Goal: Find contact information: Find contact information

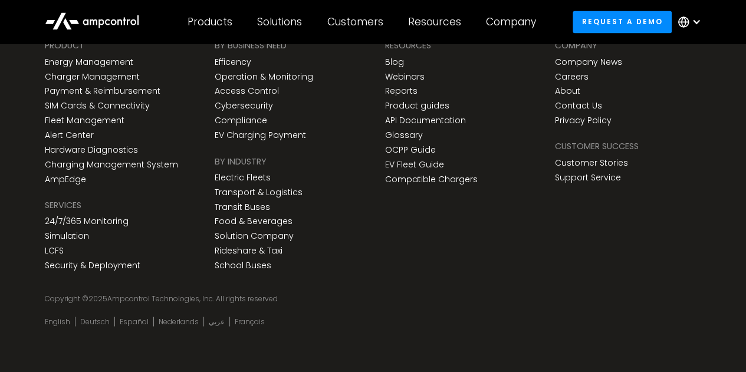
scroll to position [961, 0]
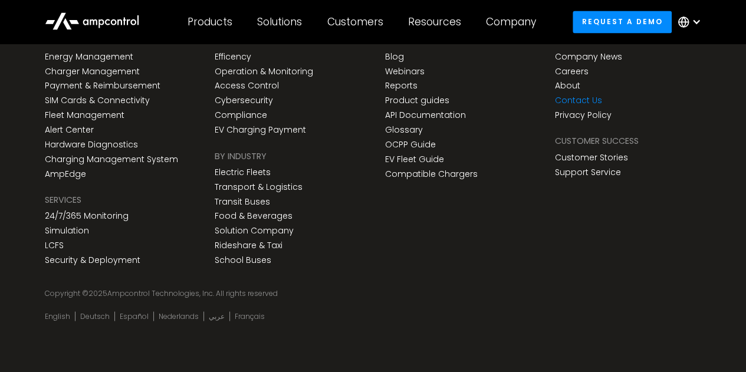
click at [577, 101] on link "Contact Us" at bounding box center [578, 101] width 47 height 10
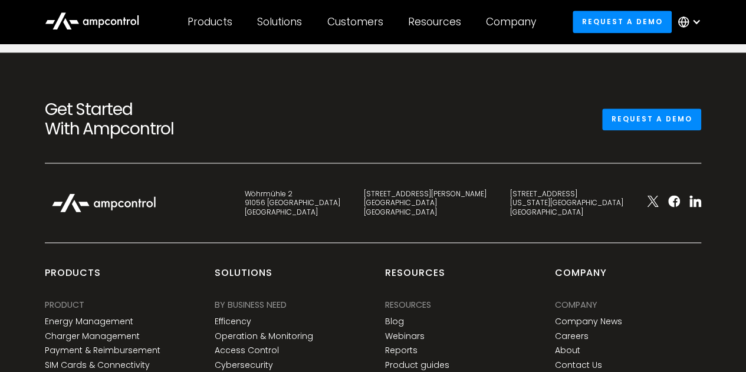
scroll to position [944, 0]
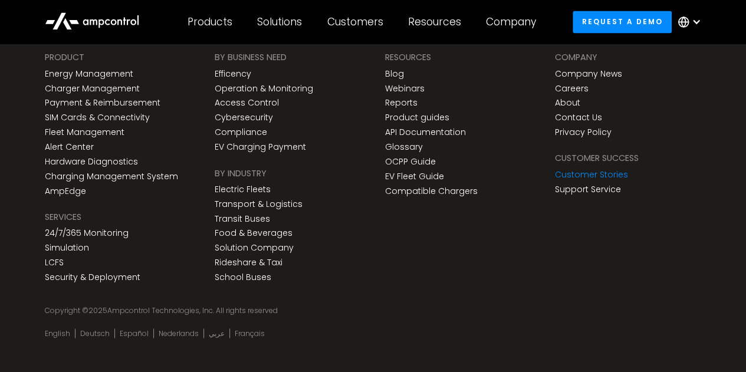
click at [595, 173] on link "Customer Stories" at bounding box center [591, 174] width 73 height 10
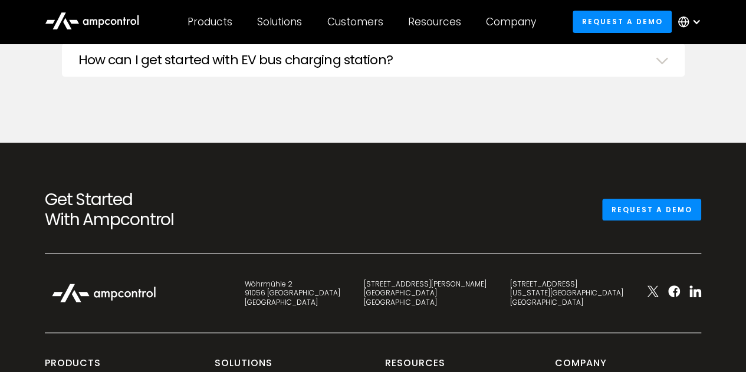
scroll to position [2772, 0]
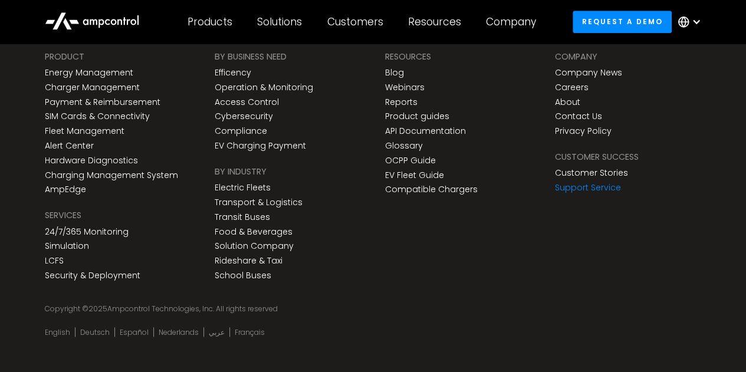
click at [588, 183] on link "Support Service" at bounding box center [588, 188] width 66 height 10
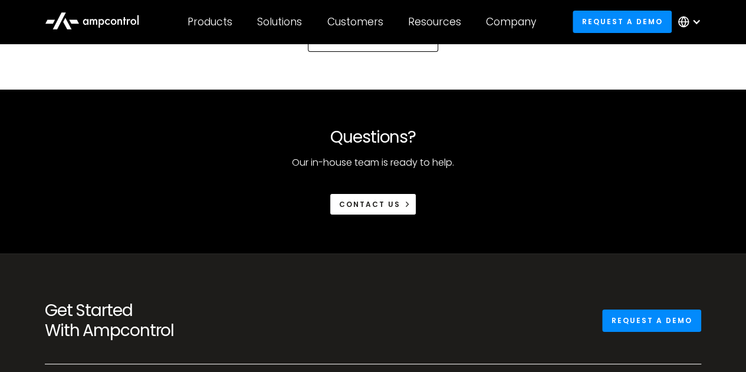
scroll to position [2123, 0]
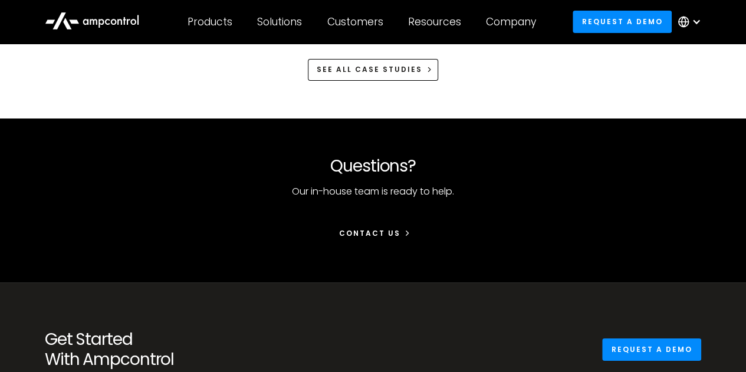
click at [374, 238] on link "Contact US" at bounding box center [373, 233] width 87 height 22
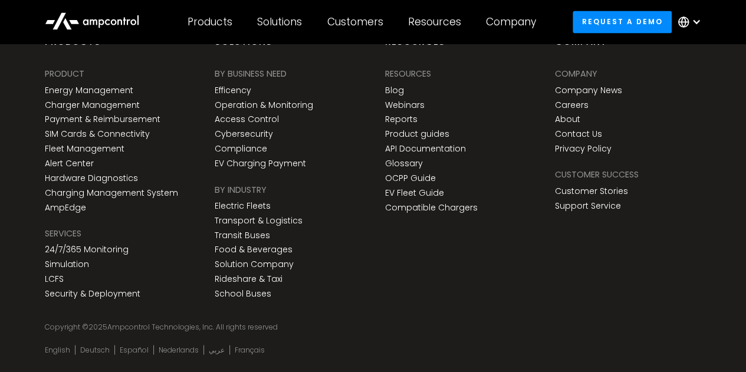
scroll to position [961, 0]
